Goal: Task Accomplishment & Management: Manage account settings

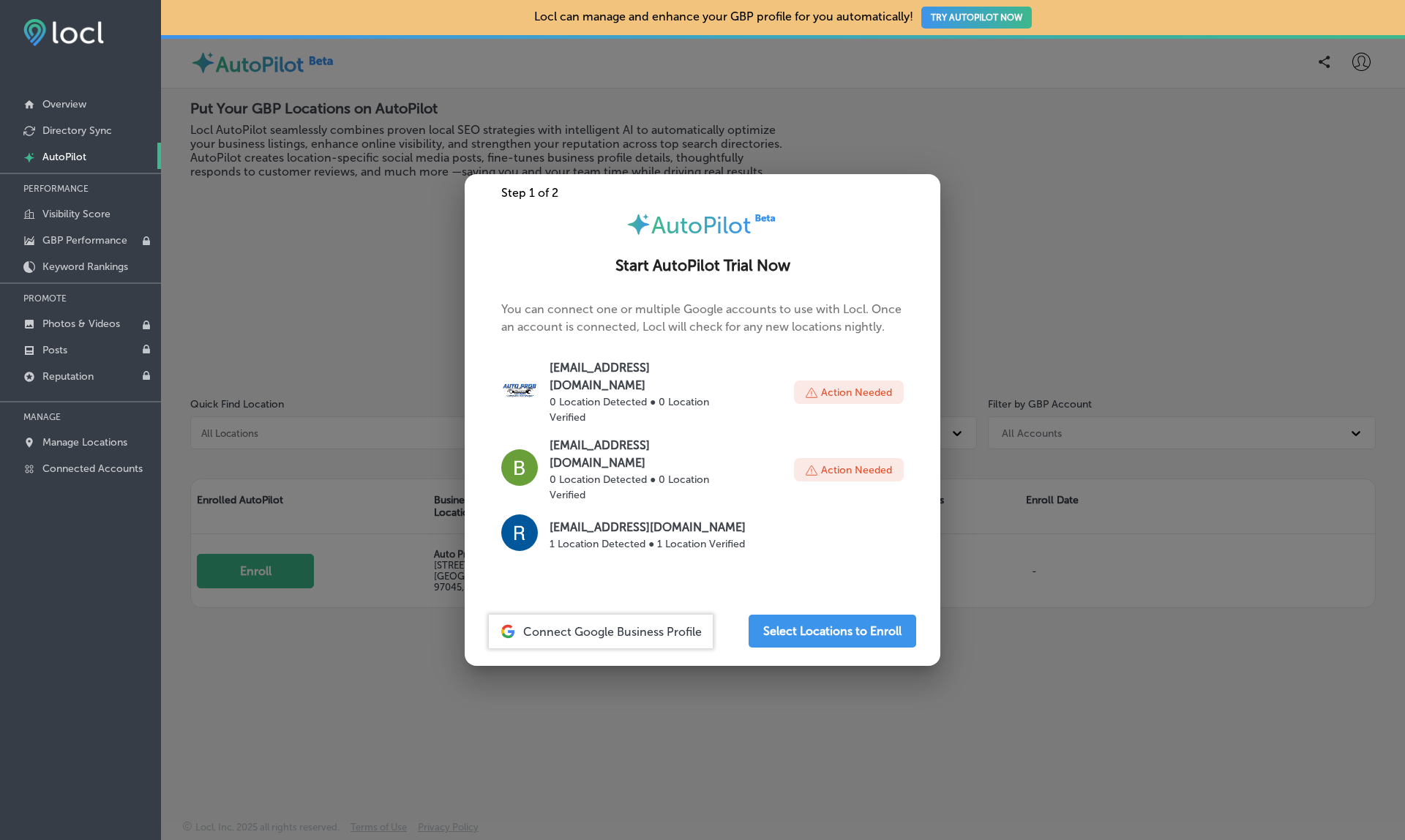
click at [1135, 498] on div at bounding box center [702, 420] width 1405 height 840
click at [135, 442] on link "Manage Locations" at bounding box center [80, 441] width 161 height 27
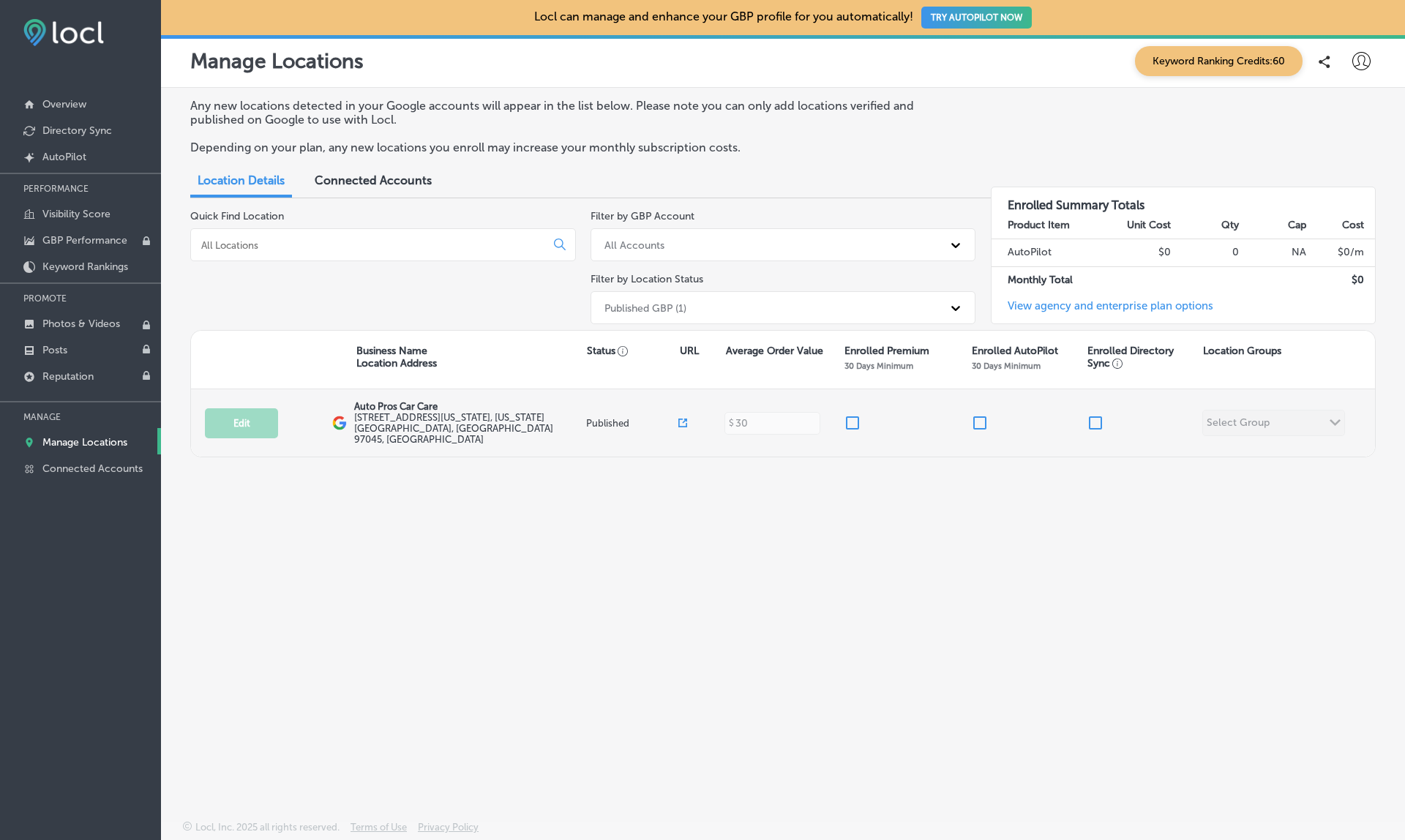
click at [969, 414] on div at bounding box center [907, 423] width 127 height 18
click at [975, 414] on input "checkbox" at bounding box center [979, 423] width 18 height 18
checkbox input "false"
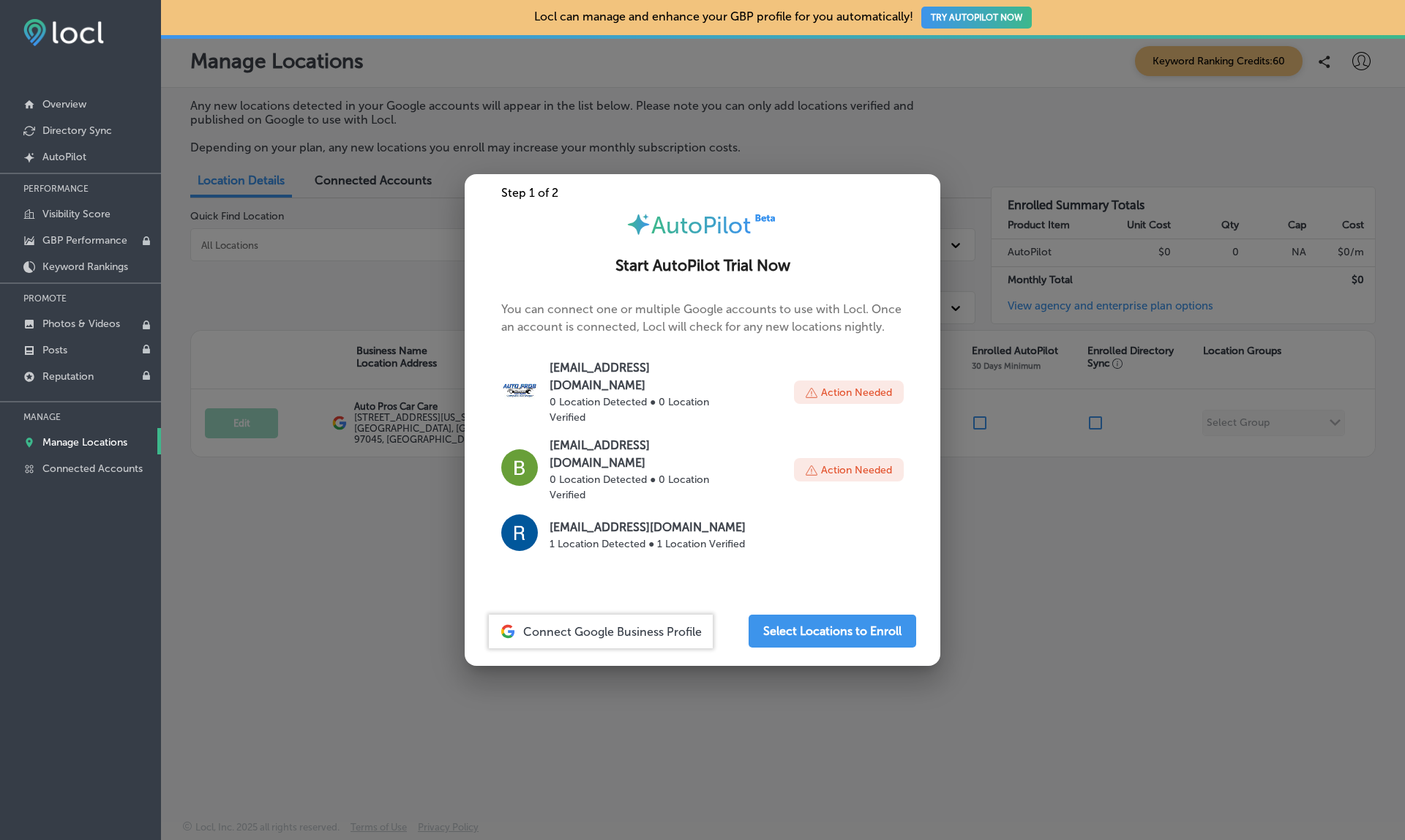
click at [1008, 442] on div at bounding box center [702, 420] width 1405 height 840
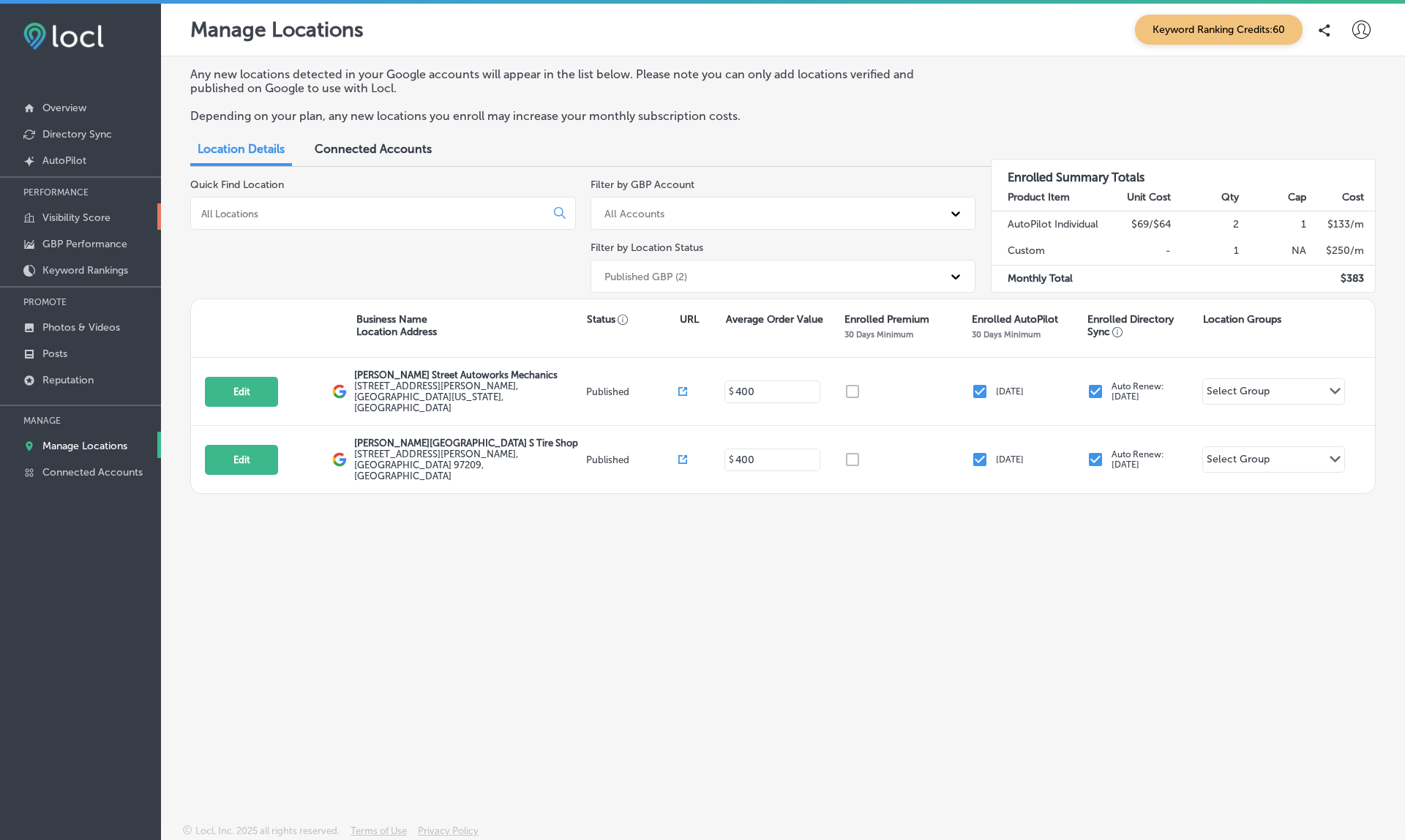
click at [79, 217] on p "Visibility Score" at bounding box center [76, 218] width 68 height 12
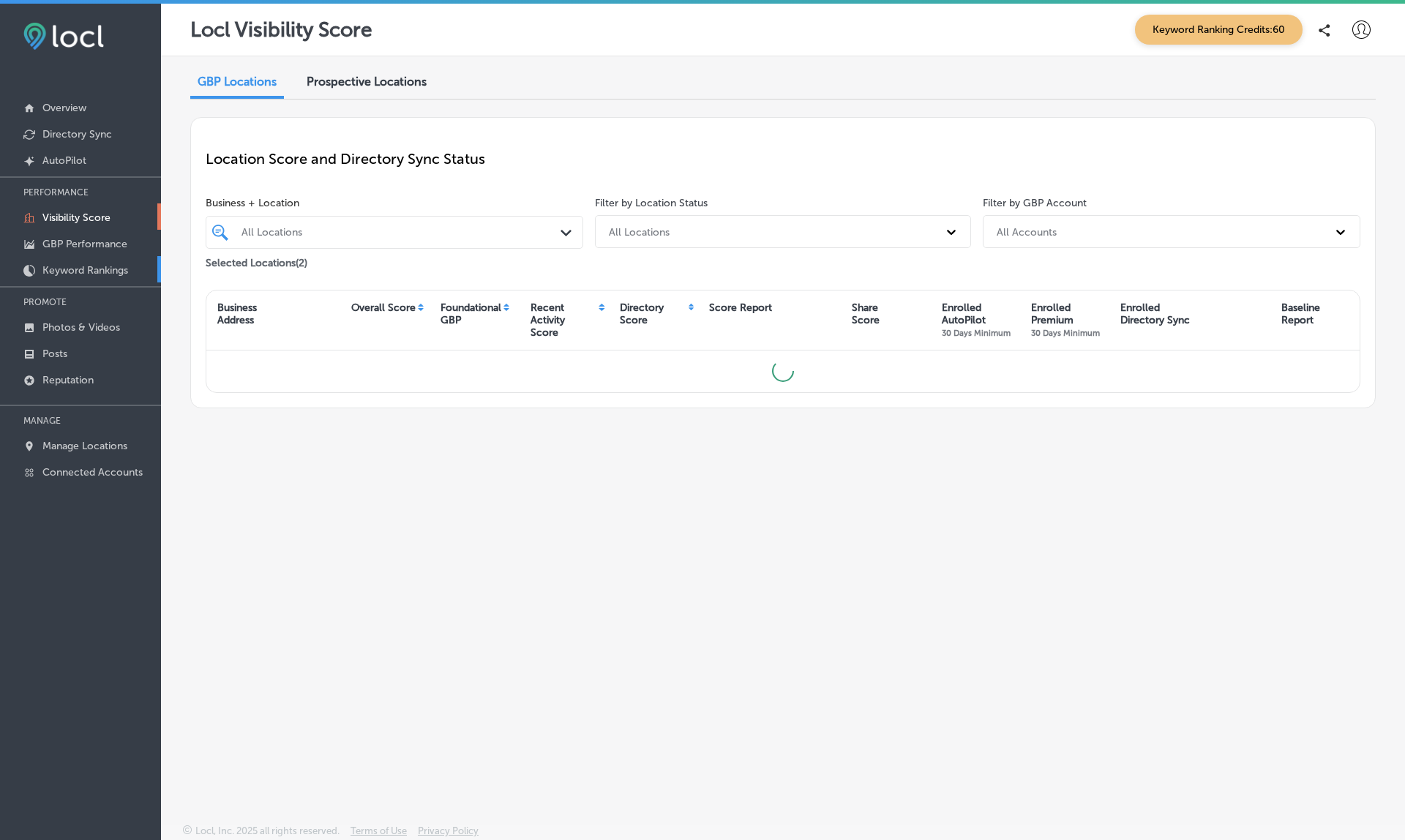
click at [82, 271] on p "Keyword Rankings" at bounding box center [85, 270] width 85 height 12
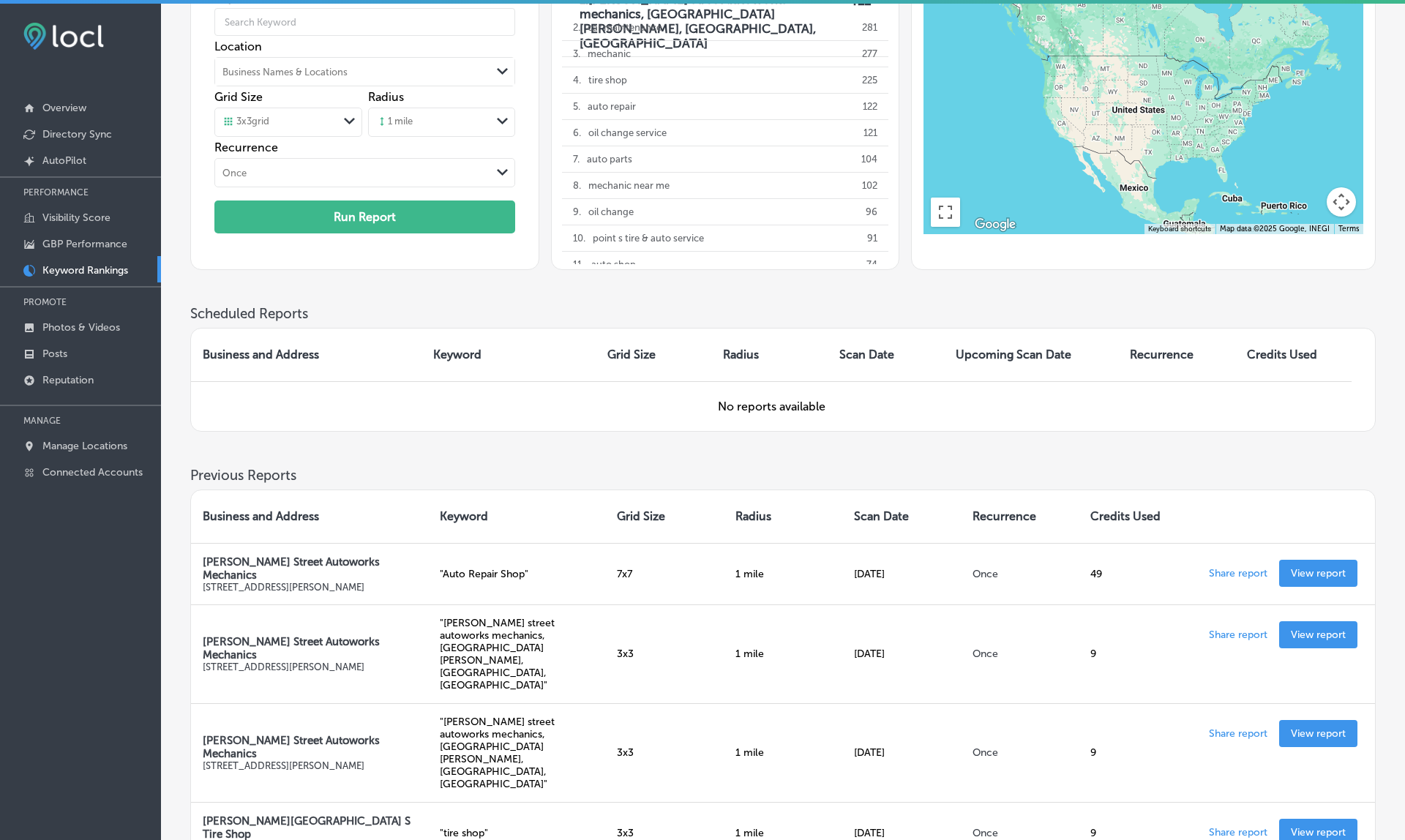
scroll to position [128, 0]
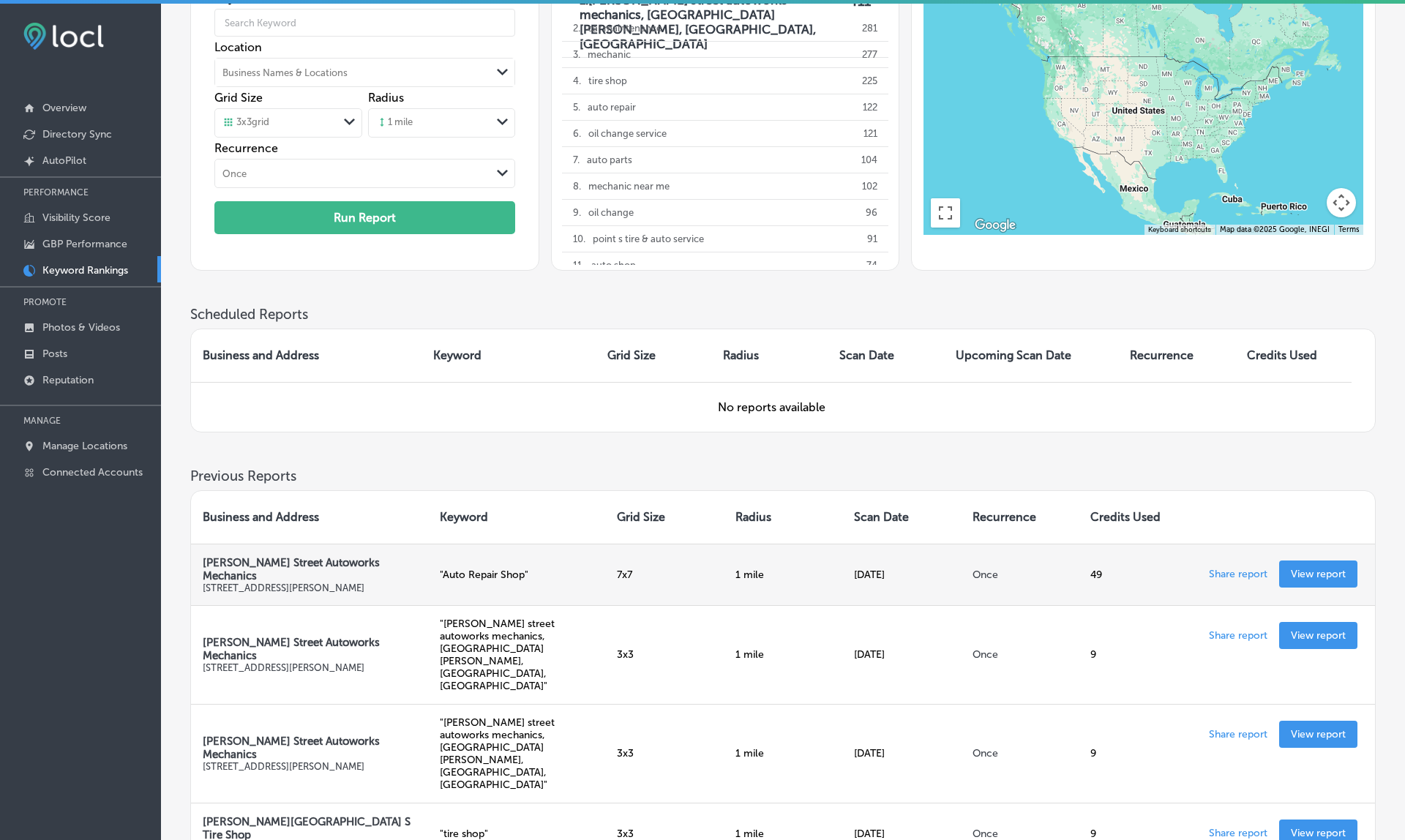
click at [1308, 568] on p "View report" at bounding box center [1318, 574] width 55 height 12
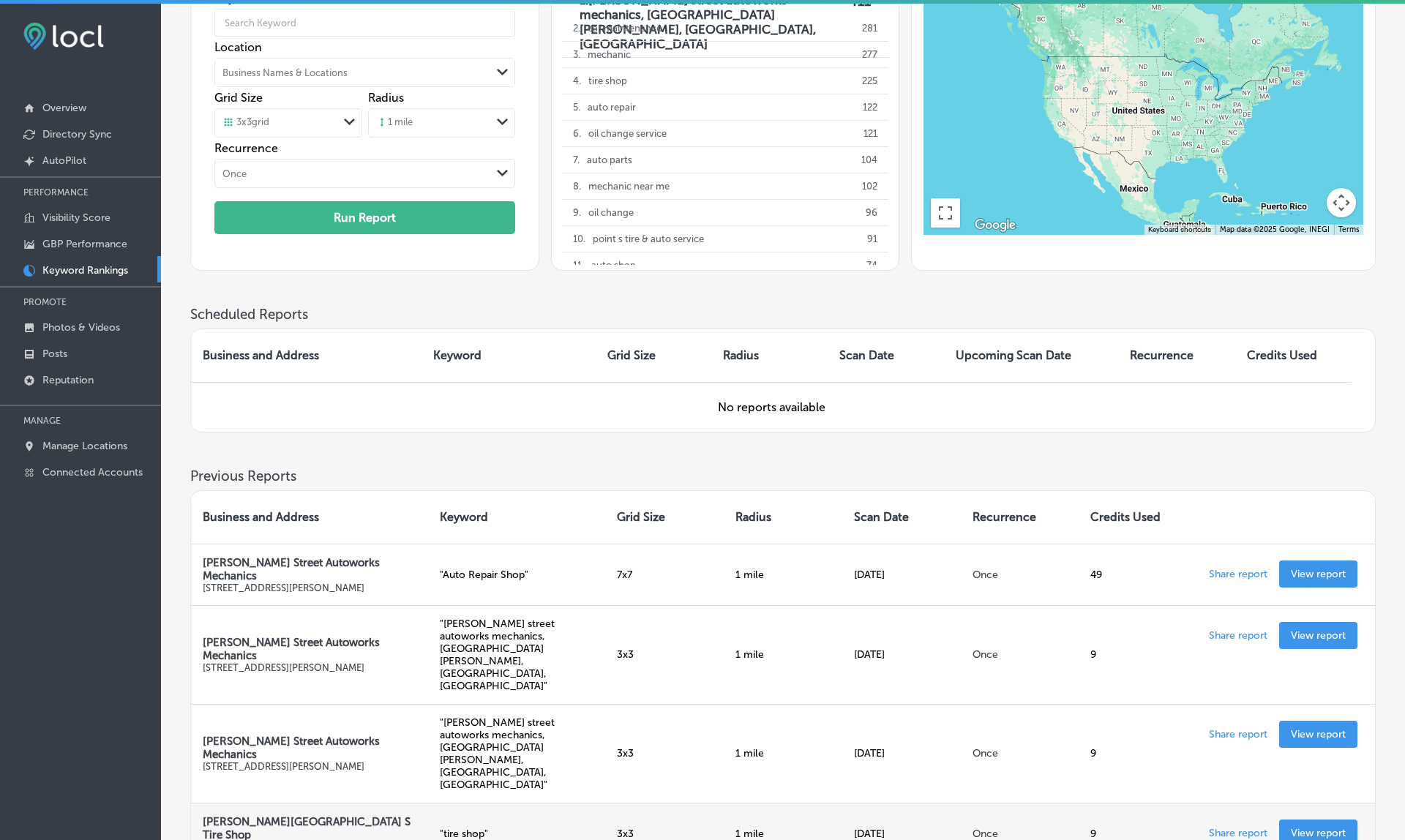
click at [1320, 819] on link "View report" at bounding box center [1318, 833] width 78 height 27
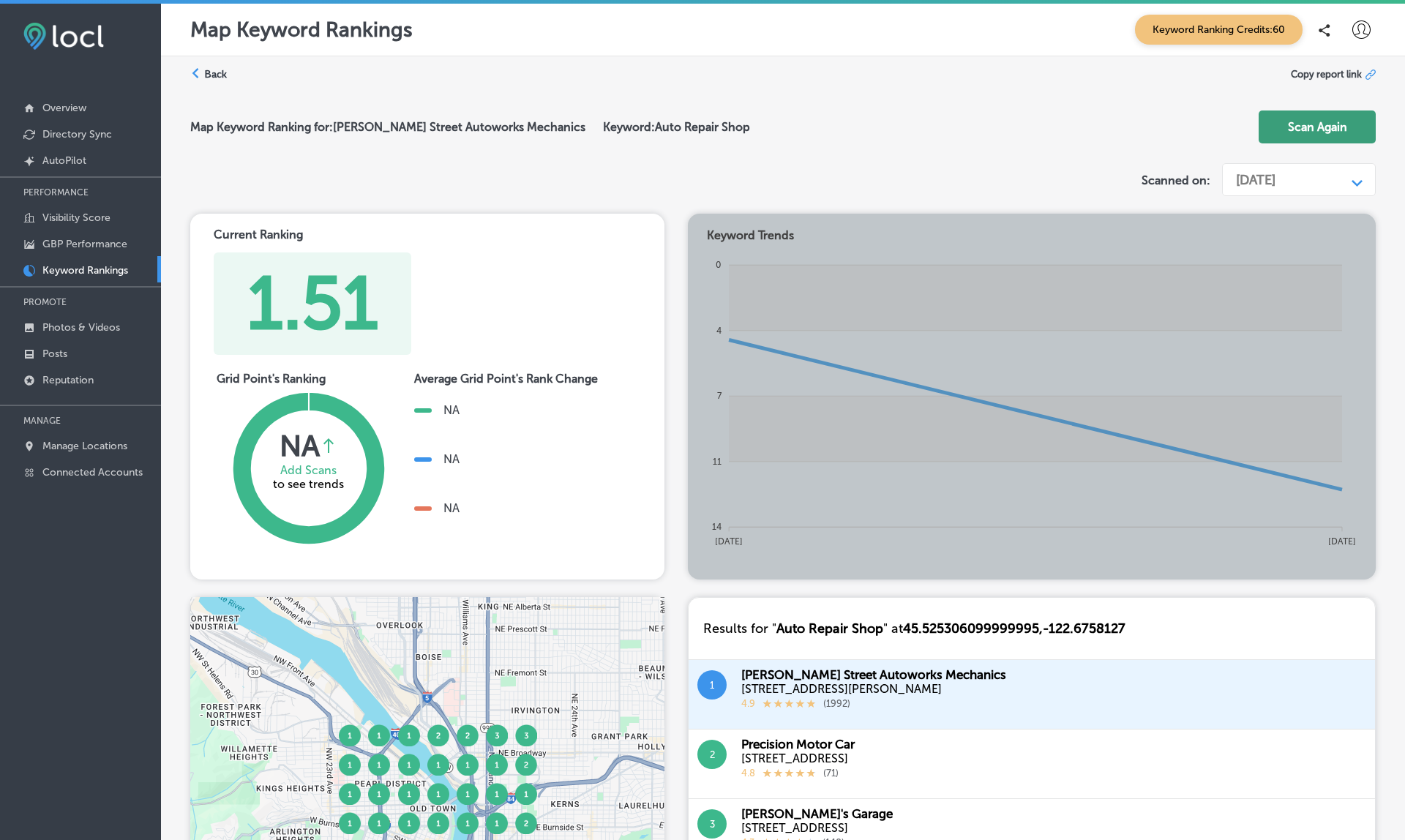
click at [1306, 133] on button "Scan Again" at bounding box center [1317, 126] width 117 height 33
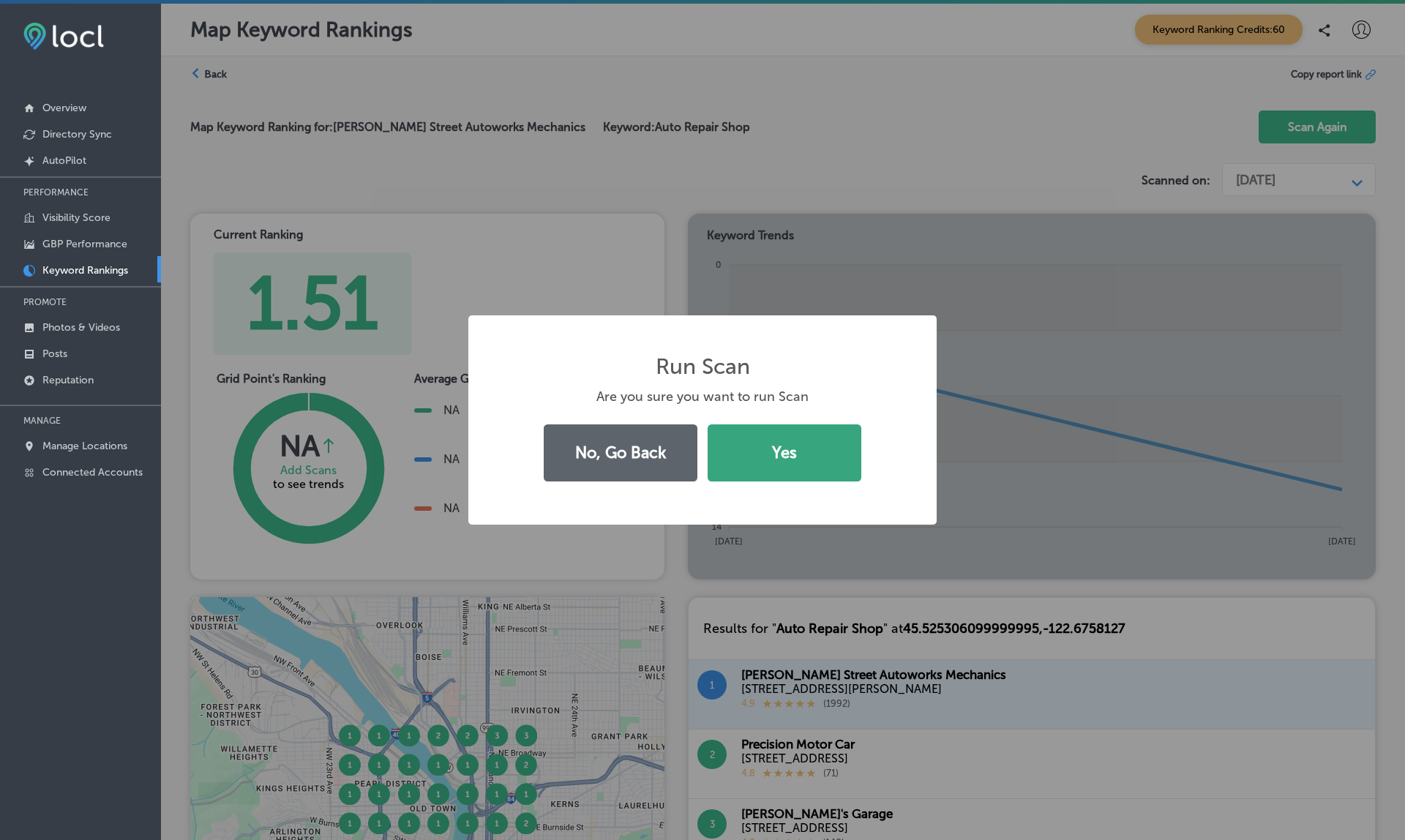
click at [787, 456] on button "Yes" at bounding box center [784, 452] width 154 height 57
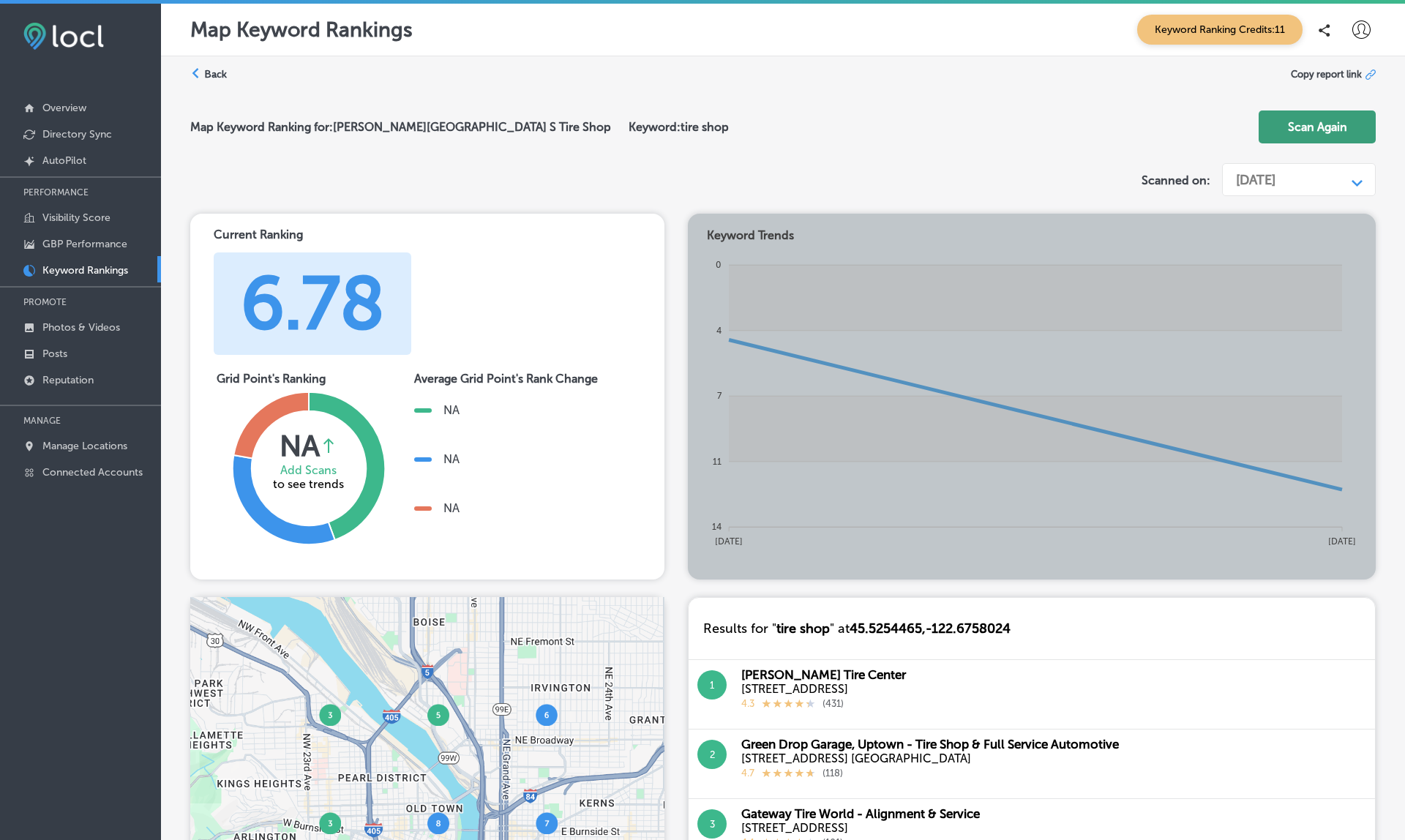
click at [1305, 116] on button "Scan Again" at bounding box center [1317, 126] width 117 height 33
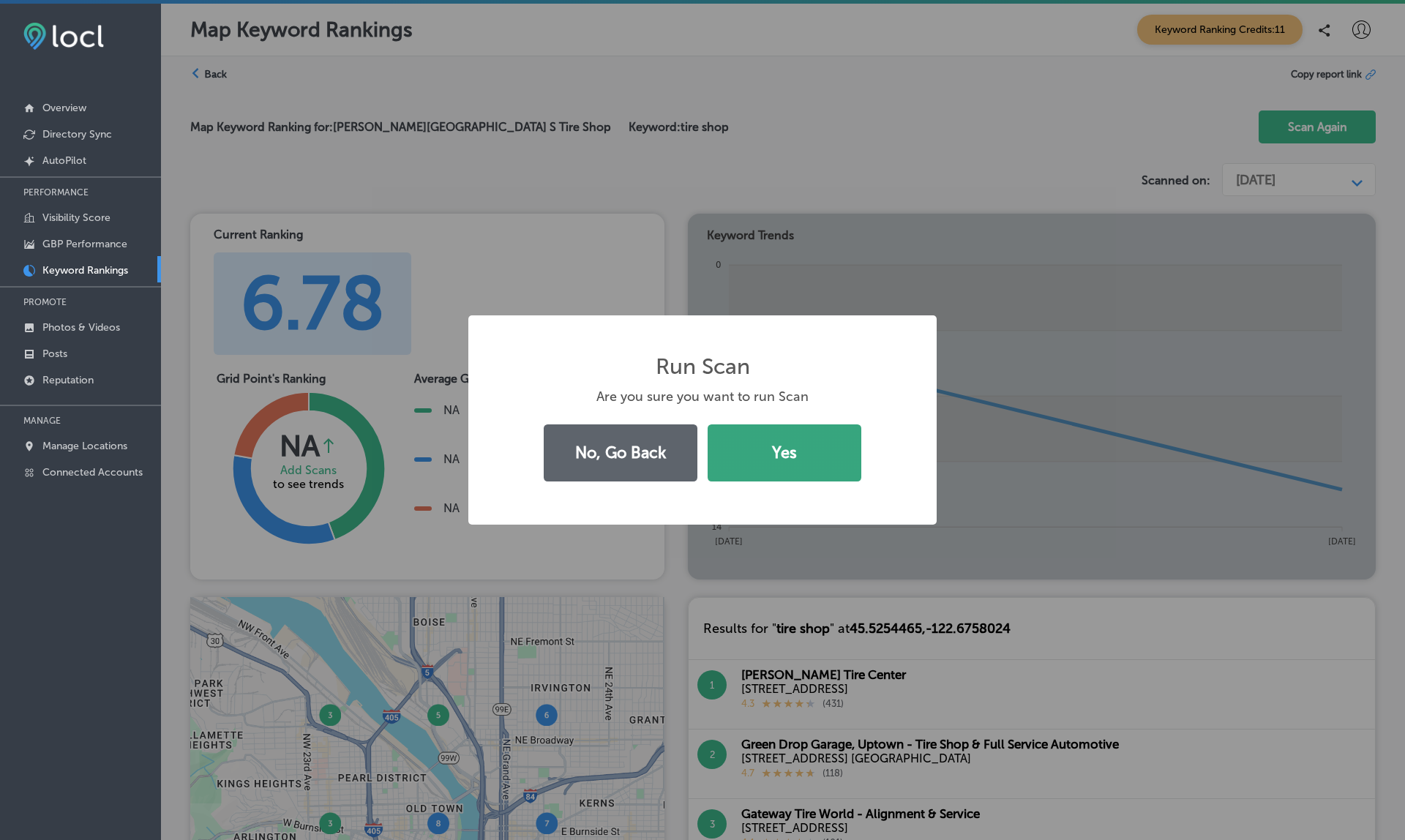
click at [776, 449] on button "Yes" at bounding box center [784, 452] width 154 height 57
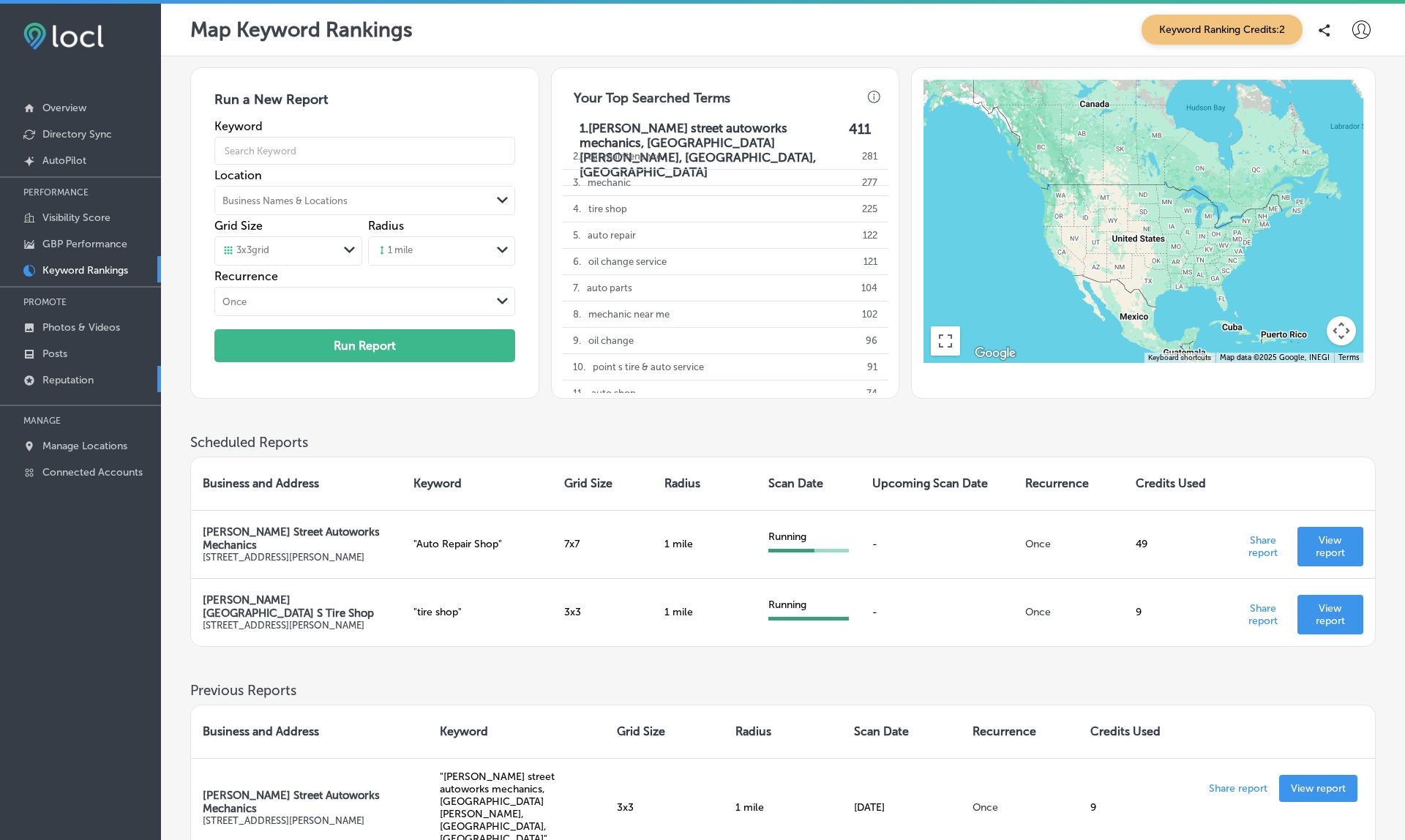
click at [49, 371] on link "Reputation" at bounding box center [80, 379] width 161 height 27
click at [74, 351] on link "Posts" at bounding box center [80, 353] width 161 height 27
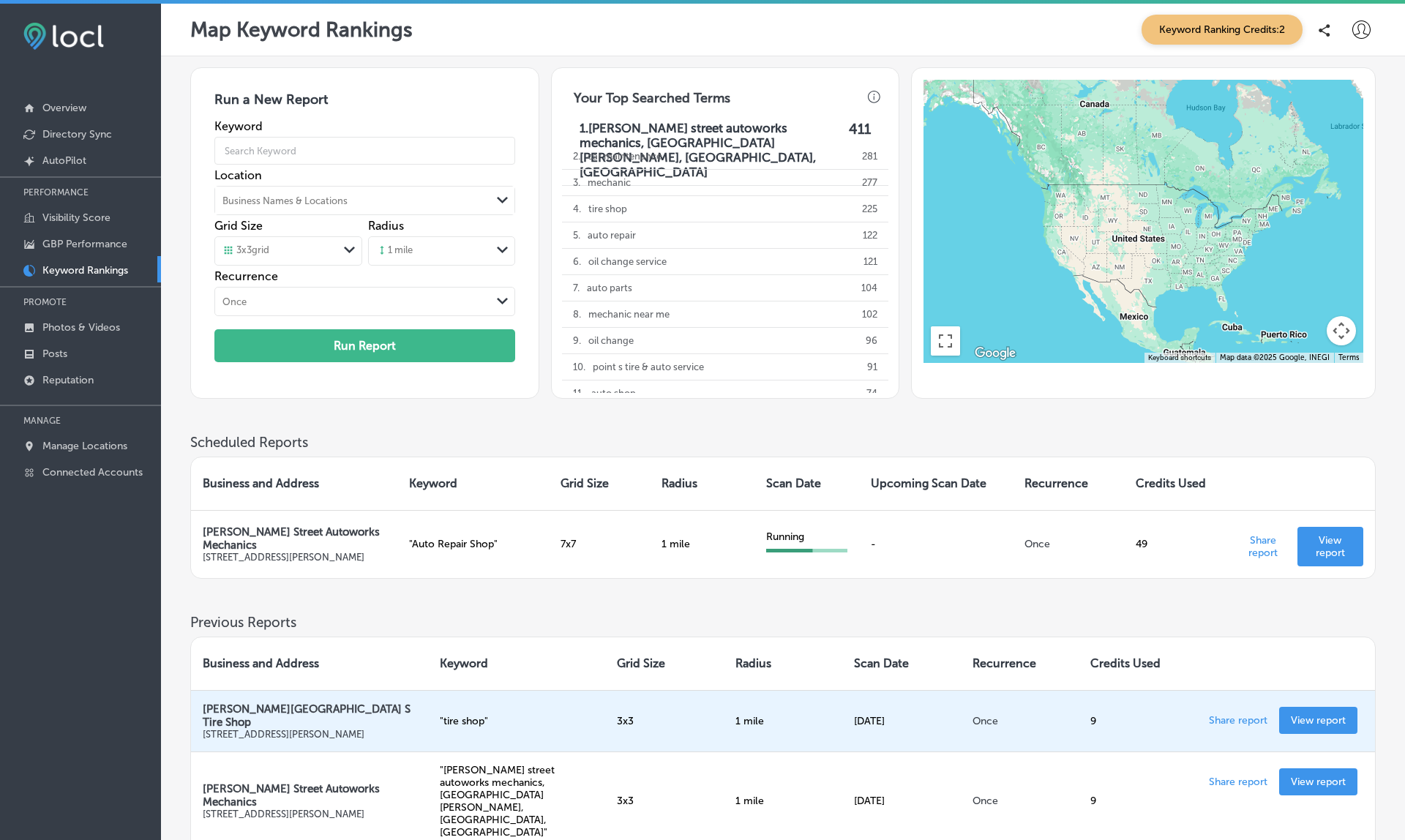
click at [1308, 714] on p "View report" at bounding box center [1318, 720] width 55 height 12
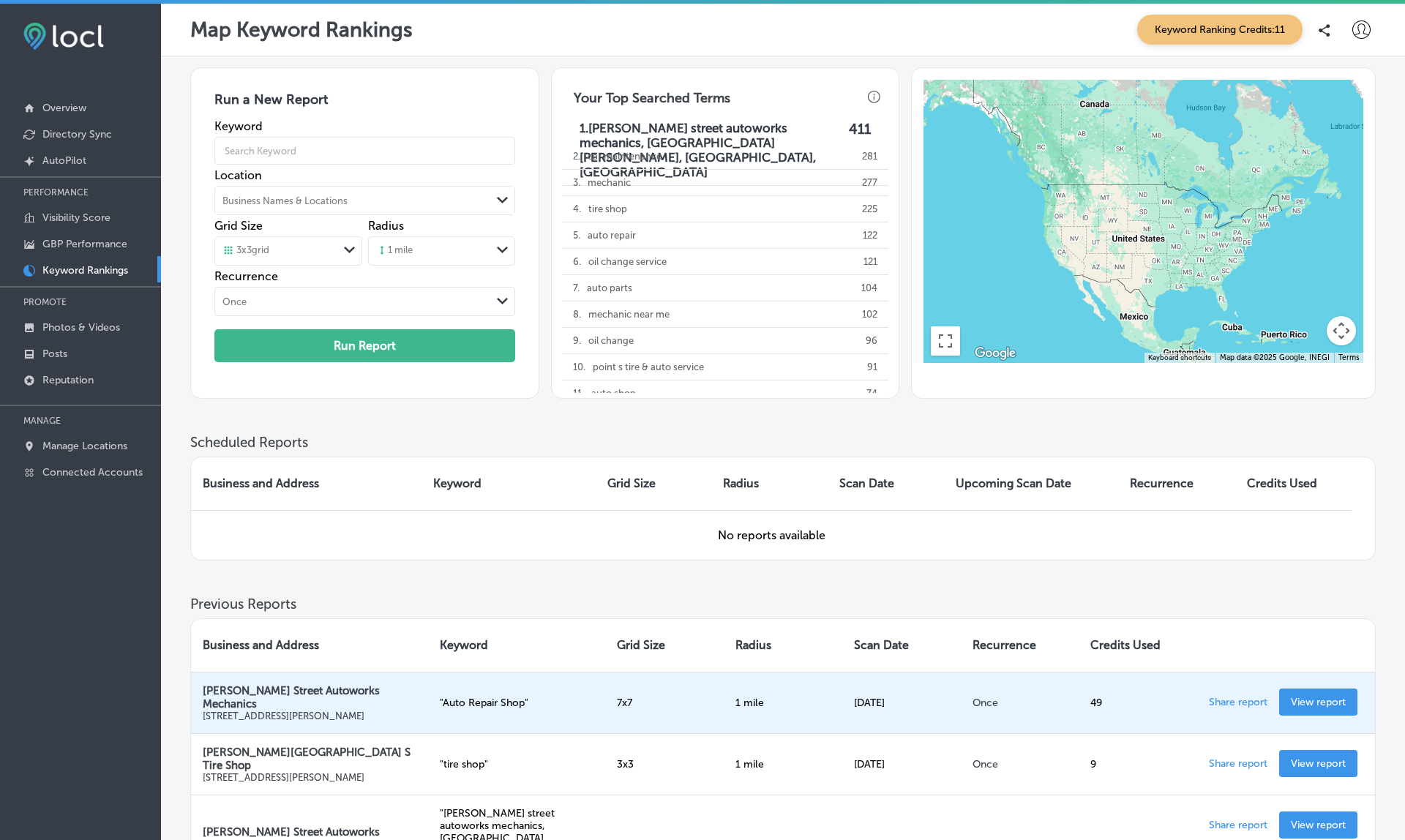
click at [1317, 696] on p "View report" at bounding box center [1318, 702] width 55 height 12
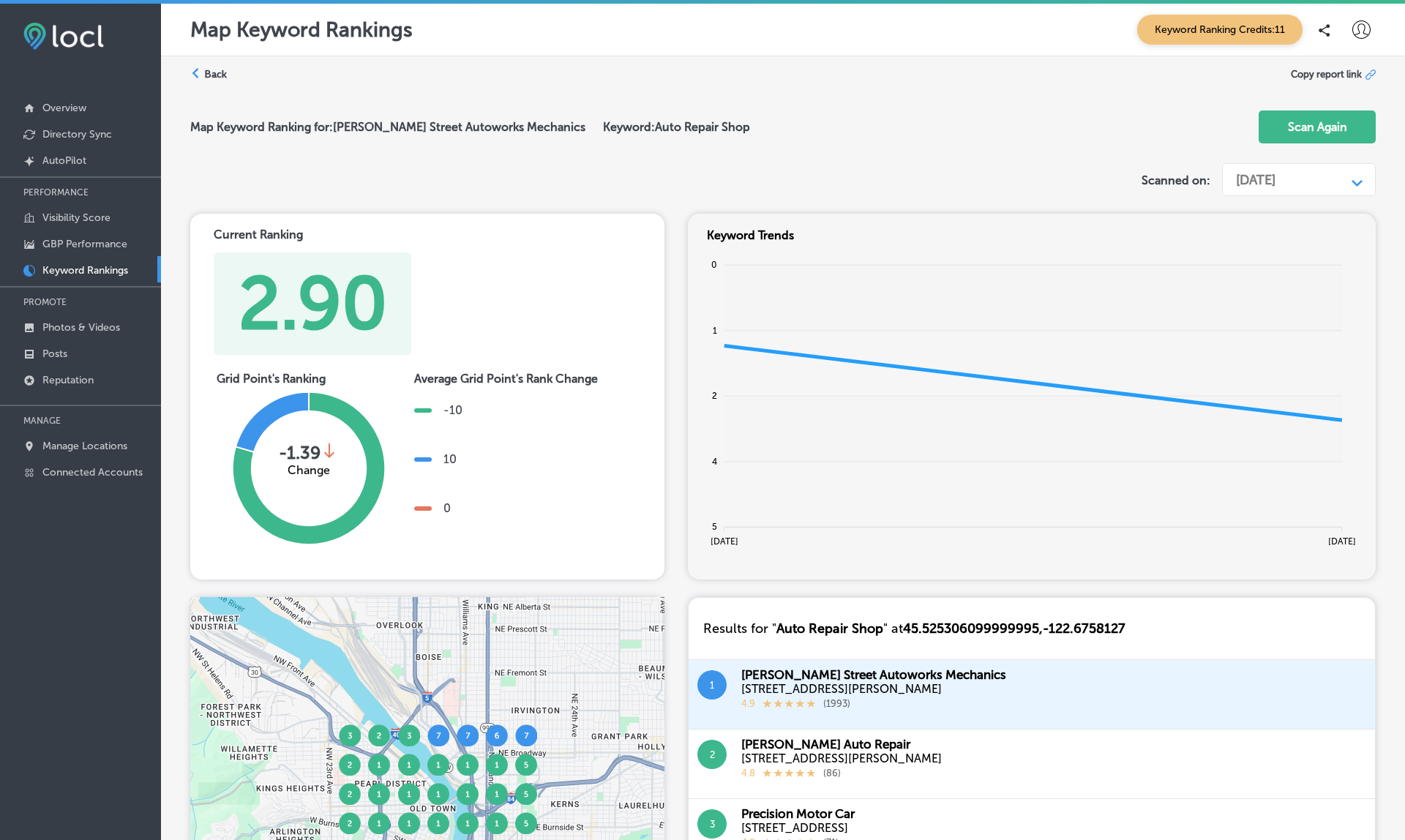
drag, startPoint x: 624, startPoint y: 126, endPoint x: 715, endPoint y: 127, distance: 91.0
click at [715, 127] on h2 "Keyword: Auto Repair Shop" at bounding box center [676, 127] width 147 height 14
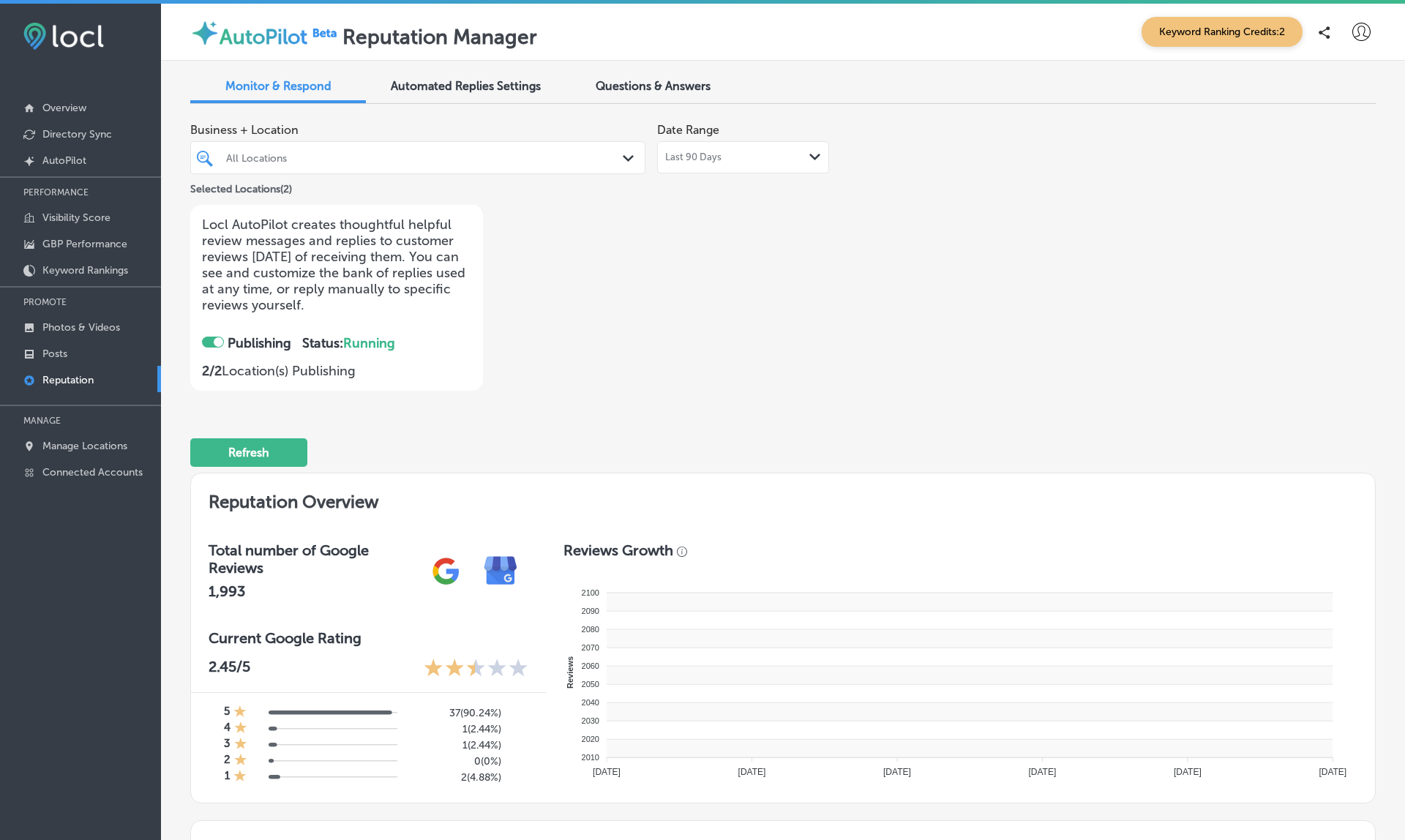
checkbox input "true"
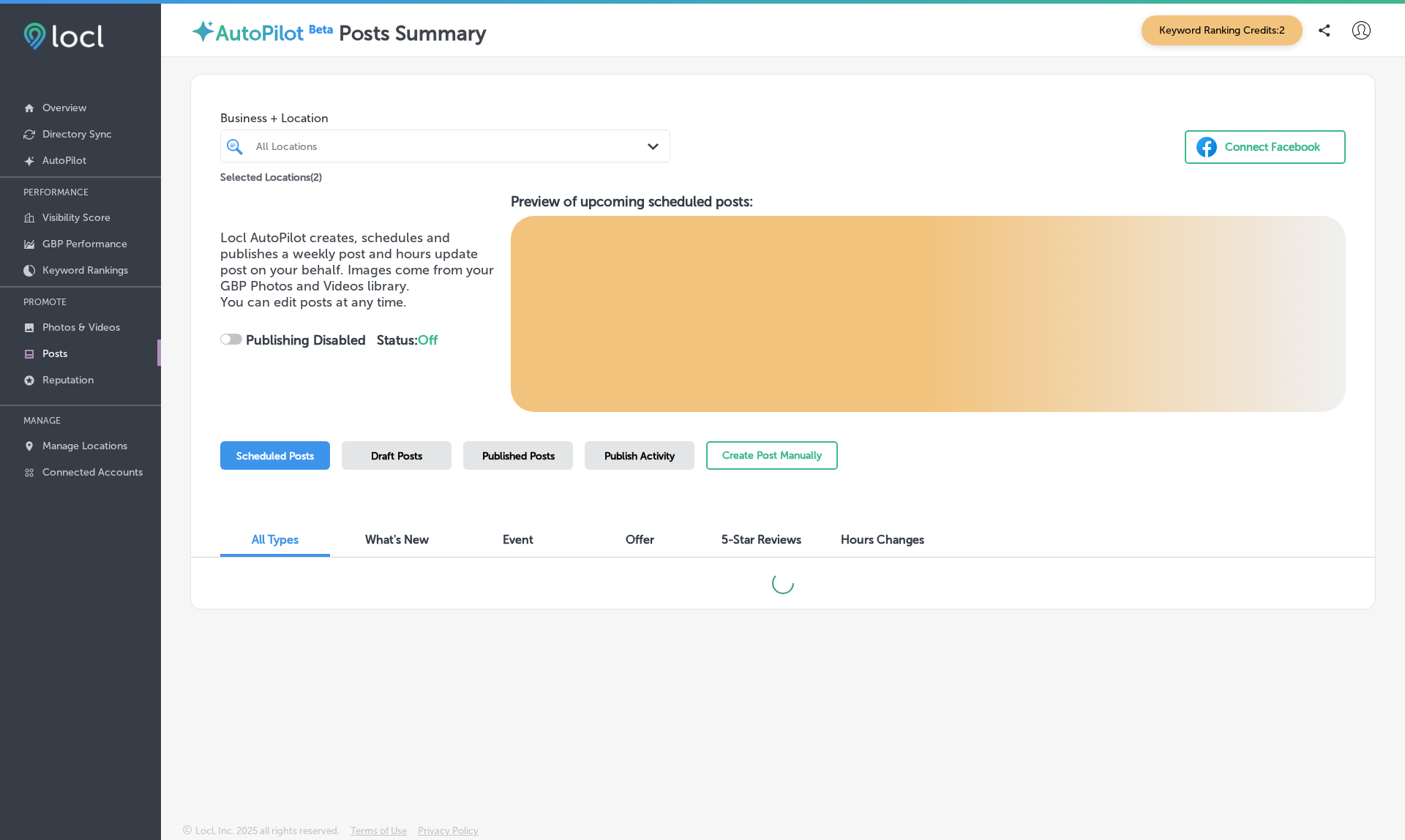
checkbox input "true"
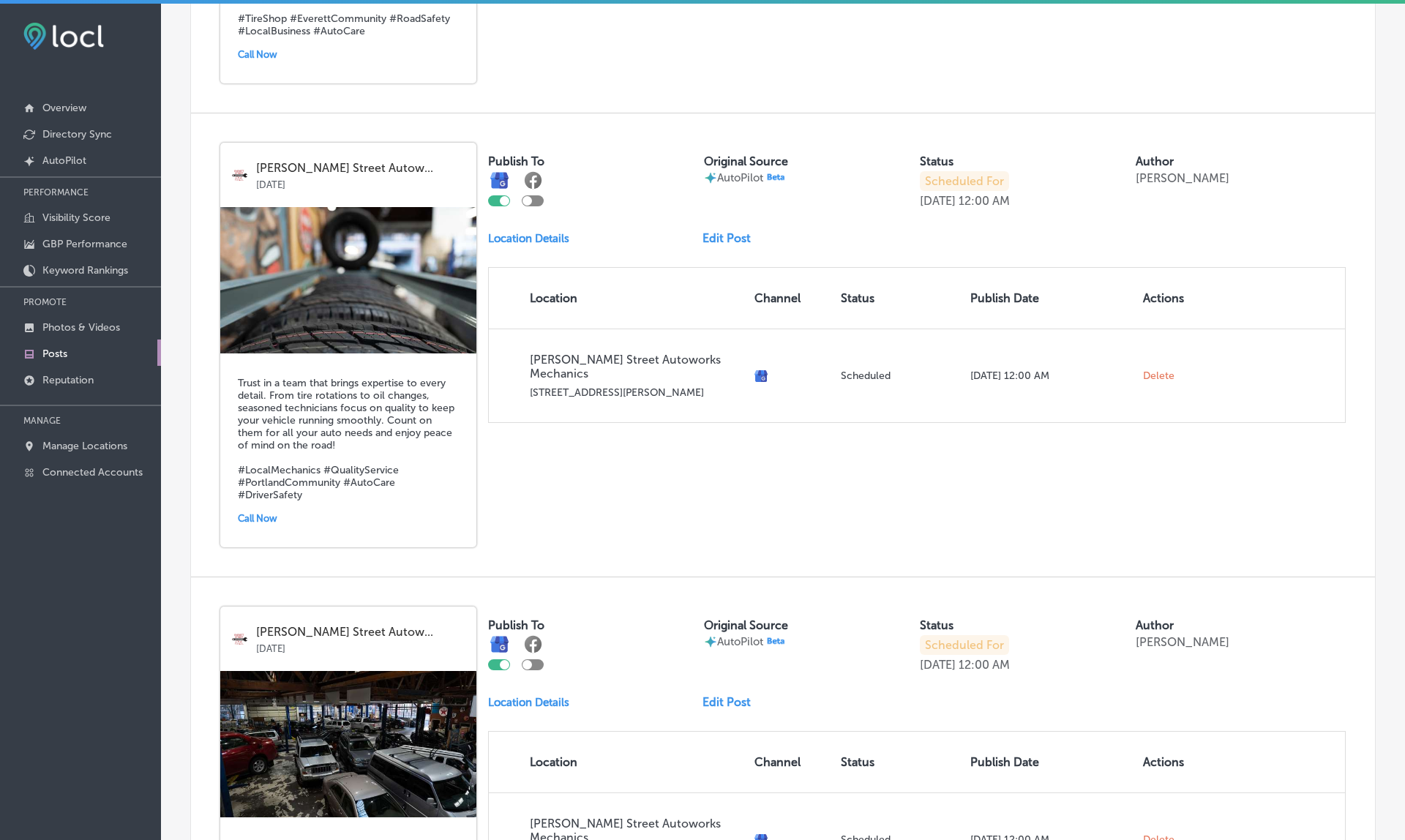
scroll to position [1295, 0]
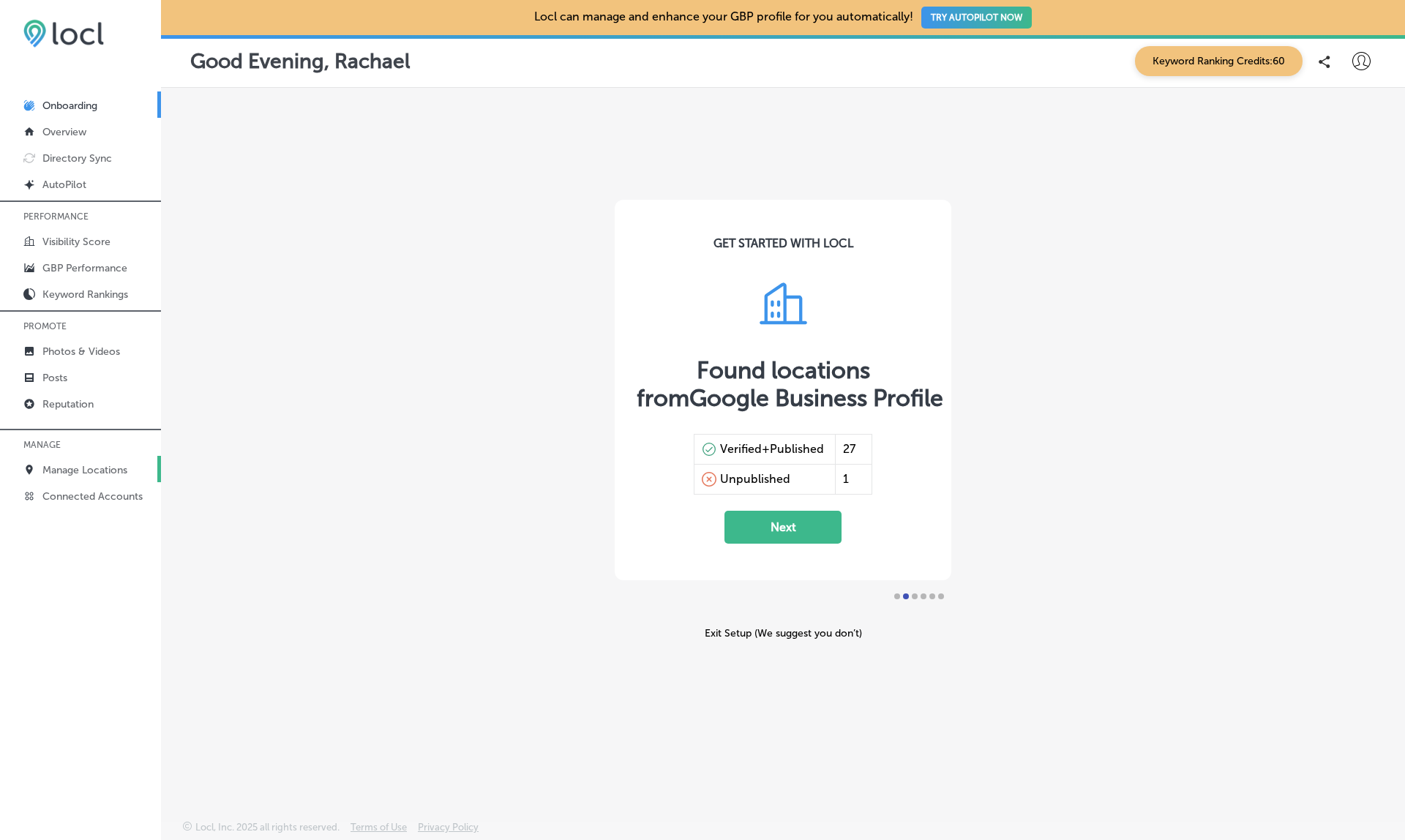
click at [68, 464] on link "Manage Locations" at bounding box center [80, 469] width 161 height 27
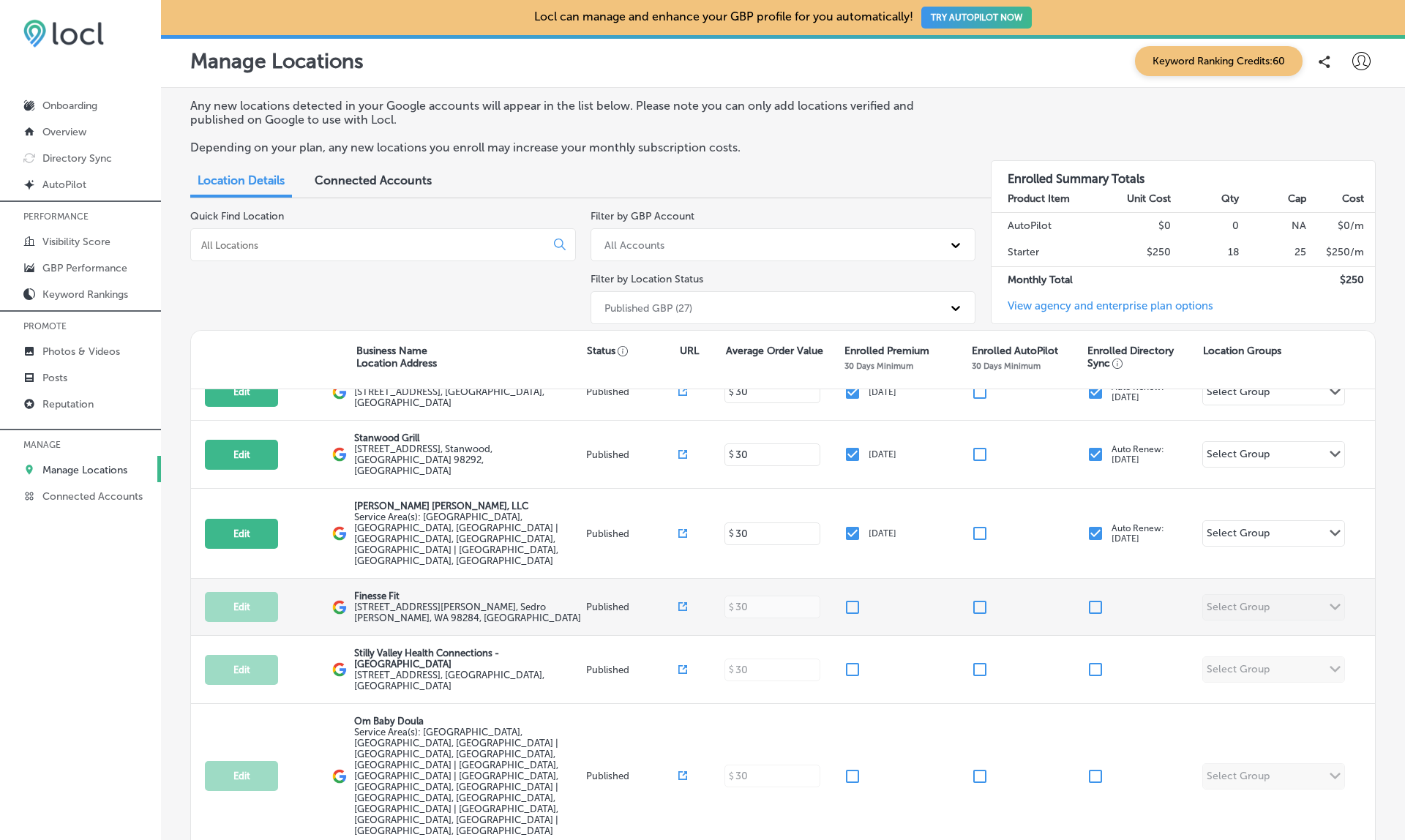
scroll to position [893, 0]
